Goal: Book appointment/travel/reservation

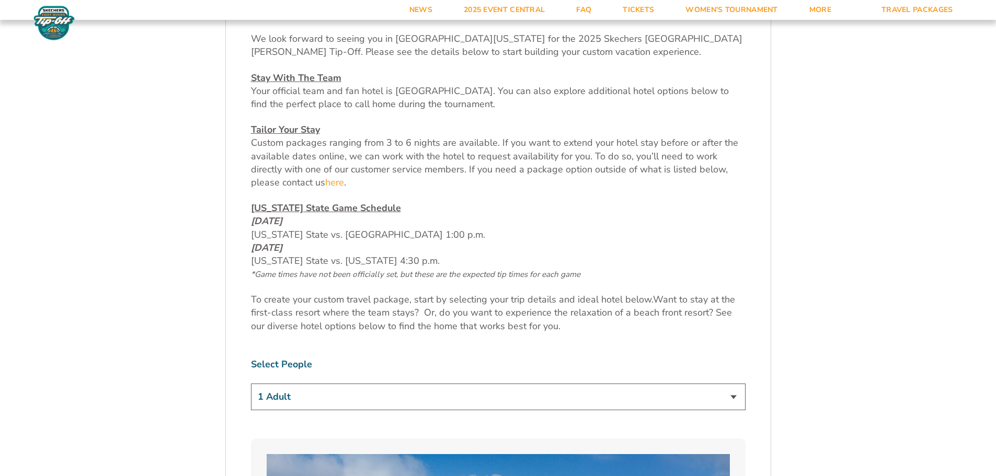
scroll to position [579, 0]
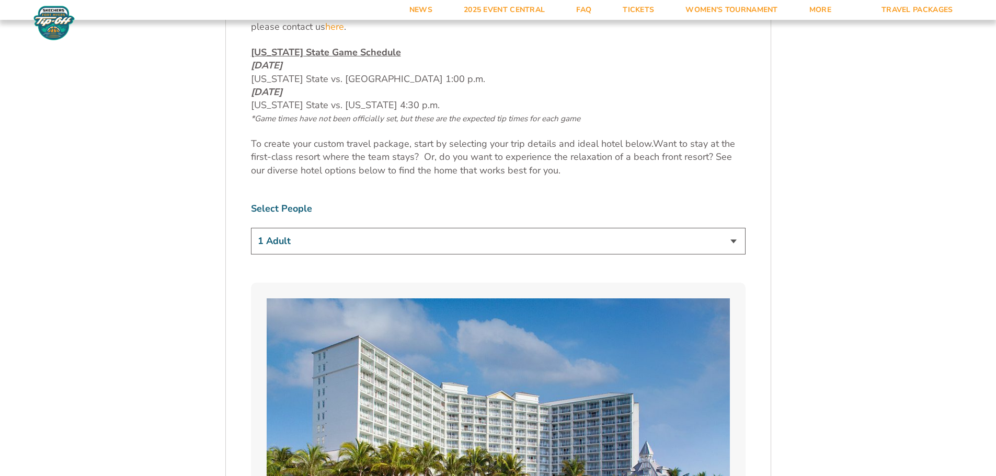
click at [438, 240] on select "1 Adult 2 Adults 3 Adults 4 Adults 2 Adults + 1 Child 2 Adults + 2 Children 2 A…" at bounding box center [498, 241] width 495 height 27
select select "2 Adults + 2 Children"
click at [251, 228] on select "1 Adult 2 Adults 3 Adults 4 Adults 2 Adults + 1 Child 2 Adults + 2 Children 2 A…" at bounding box center [498, 241] width 495 height 27
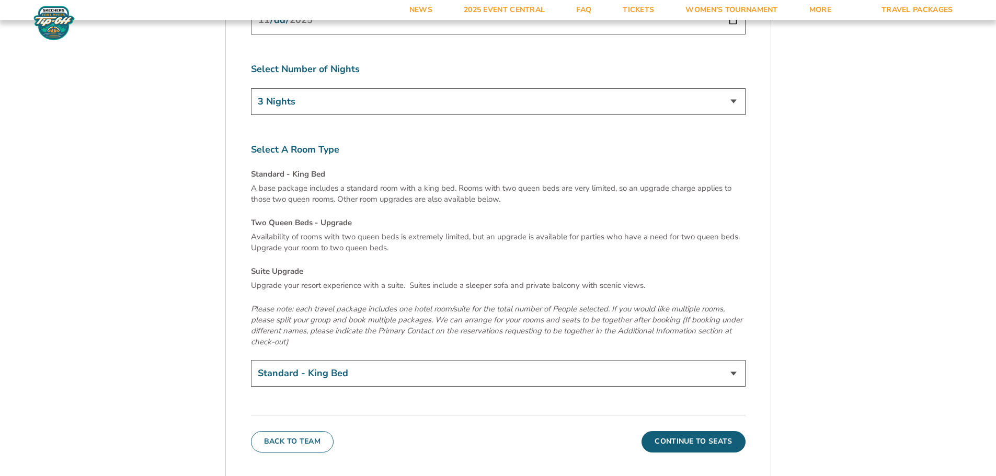
scroll to position [3500, 0]
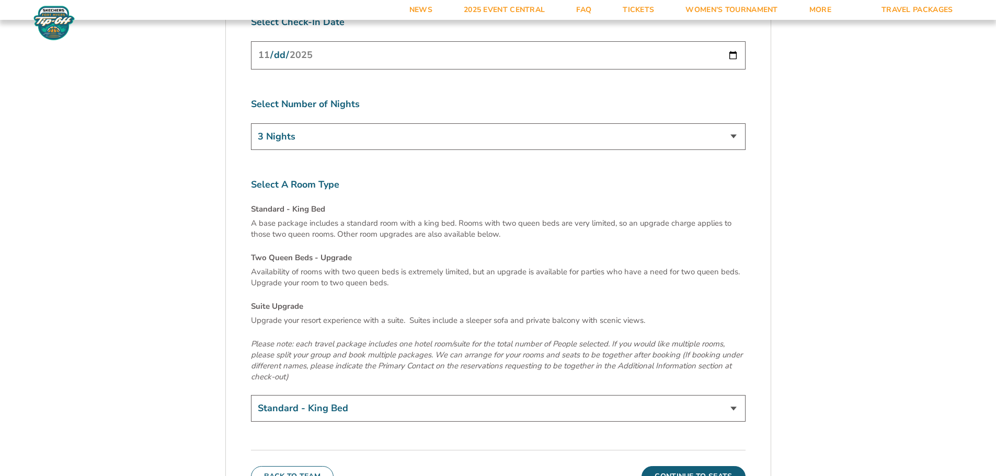
click at [531, 395] on select "Standard - King Bed Two Queen Beds - Upgrade (+$15 per night) Suite Upgrade (+$…" at bounding box center [498, 408] width 495 height 27
select select "Two Queen Beds - Upgrade"
click at [251, 395] on select "Standard - King Bed Two Queen Beds - Upgrade (+$15 per night) Suite Upgrade (+$…" at bounding box center [498, 408] width 495 height 27
click at [689, 466] on button "Continue To Seats" at bounding box center [693, 476] width 104 height 21
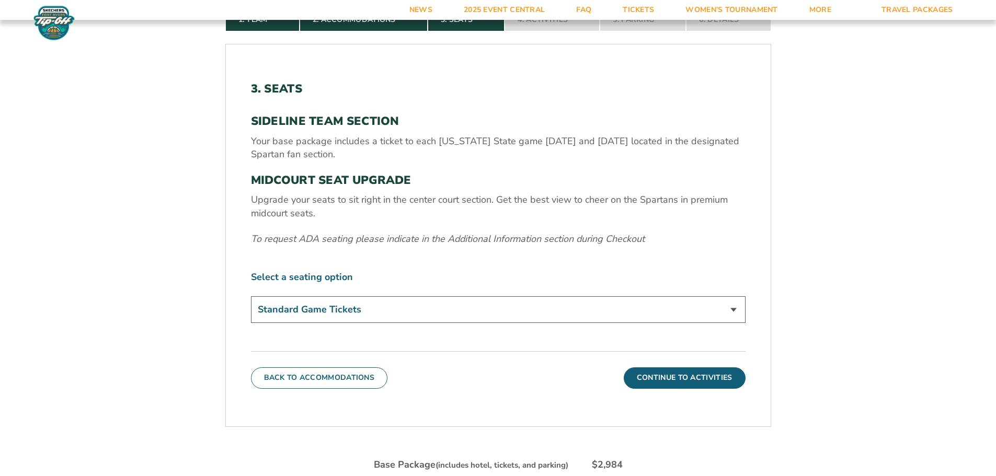
scroll to position [434, 0]
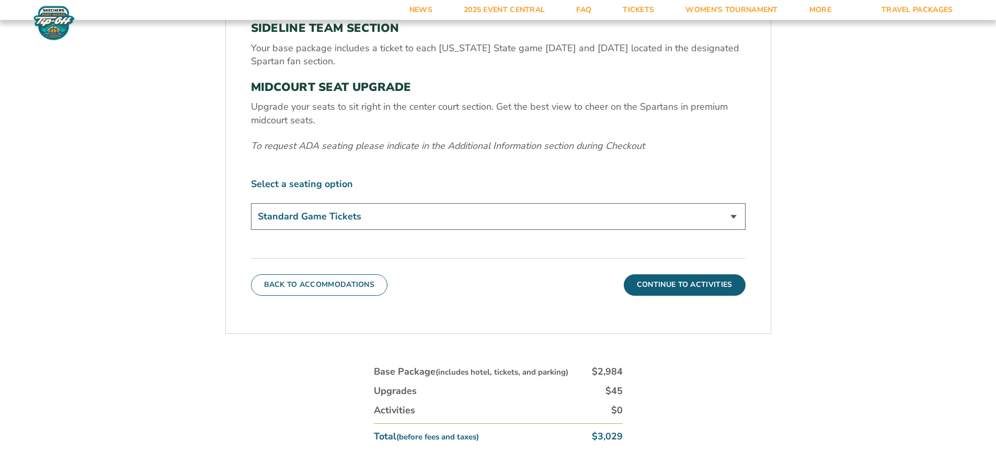
click at [305, 223] on select "Standard Game Tickets Midcourt Seat Upgrade (+$140 per person)" at bounding box center [498, 216] width 495 height 27
click at [308, 217] on select "Standard Game Tickets Midcourt Seat Upgrade (+$140 per person)" at bounding box center [498, 216] width 495 height 27
click at [658, 289] on button "Continue To Activities" at bounding box center [685, 284] width 122 height 21
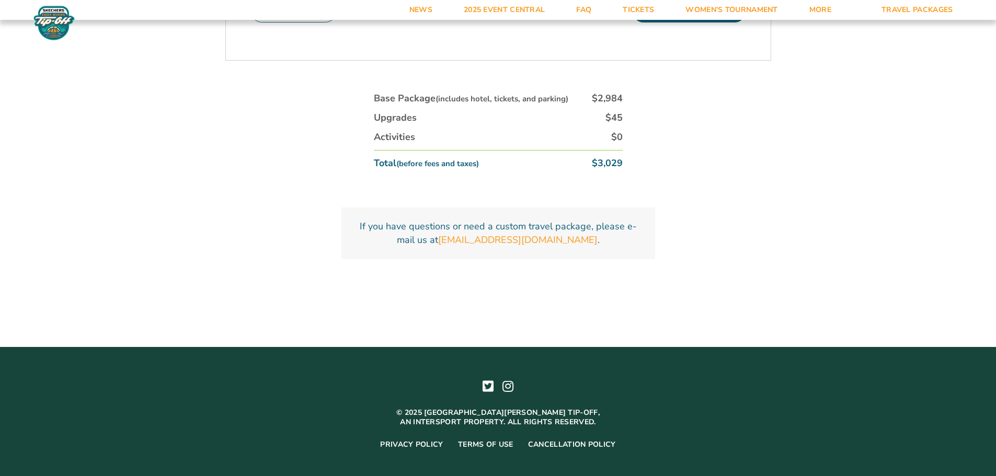
scroll to position [696, 0]
